Goal: Find specific page/section: Find specific page/section

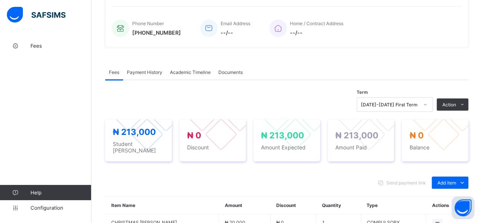
scroll to position [152, 0]
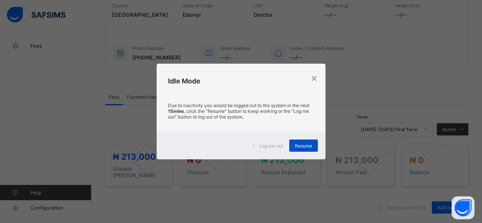
click at [298, 142] on div "Resume" at bounding box center [303, 145] width 29 height 12
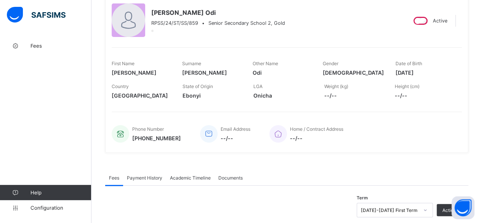
scroll to position [0, 0]
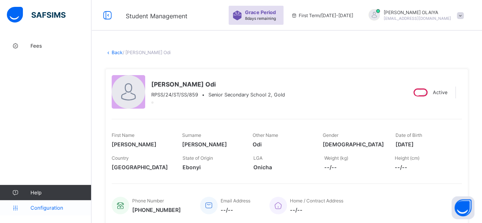
click at [50, 208] on span "Configuration" at bounding box center [60, 208] width 61 height 6
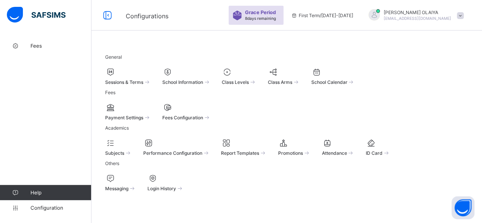
click at [256, 77] on span at bounding box center [239, 78] width 35 height 2
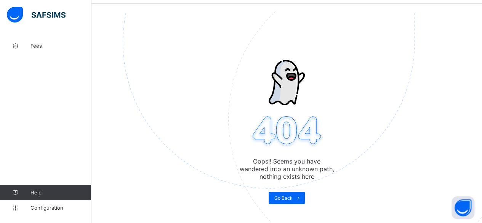
scroll to position [38, 0]
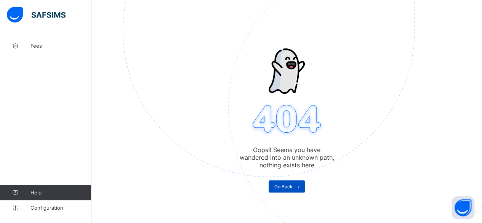
click at [290, 184] on span "Go Back" at bounding box center [283, 187] width 18 height 6
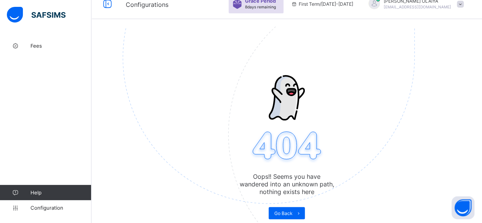
scroll to position [0, 0]
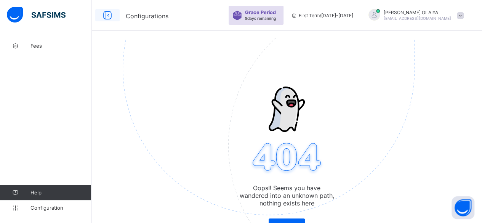
click at [107, 15] on icon at bounding box center [107, 15] width 13 height 11
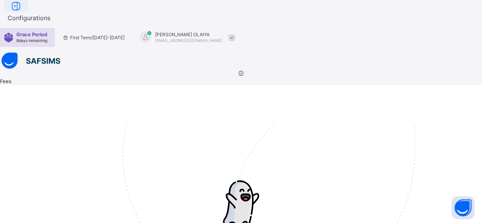
click at [22, 12] on icon at bounding box center [16, 6] width 13 height 11
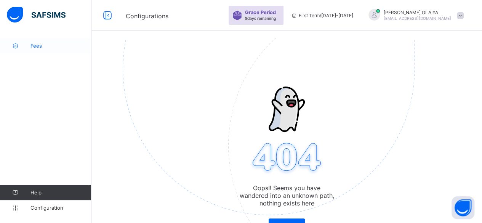
click at [39, 43] on span "Fees" at bounding box center [60, 46] width 61 height 6
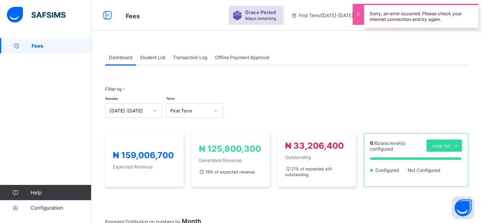
click at [154, 58] on span "Student List" at bounding box center [153, 57] width 26 height 6
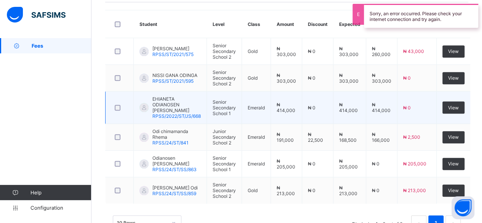
scroll to position [217, 0]
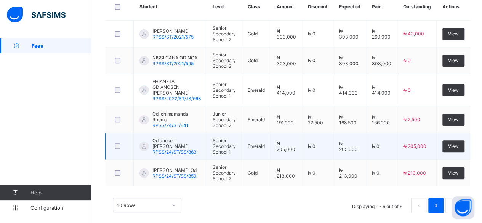
click at [171, 138] on span "Odianosen [PERSON_NAME]" at bounding box center [176, 143] width 48 height 11
